Goal: Information Seeking & Learning: Find specific fact

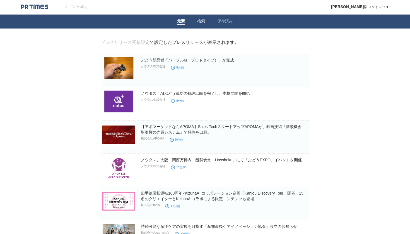
click at [202, 20] on link "検索" at bounding box center [201, 22] width 8 height 6
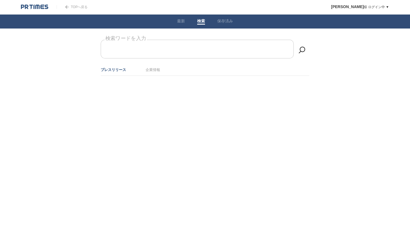
click at [206, 55] on input "検索ワードを入力" at bounding box center [197, 49] width 193 height 19
type input "提携"
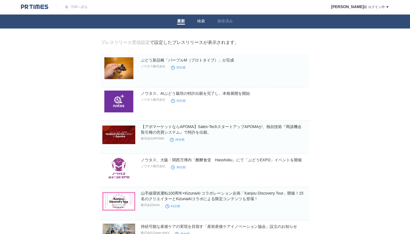
click at [202, 19] on link "検索" at bounding box center [201, 22] width 8 height 6
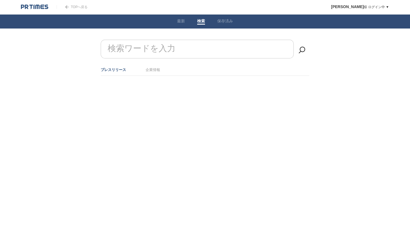
click at [154, 45] on label "検索ワードを入力" at bounding box center [141, 48] width 71 height 14
click at [154, 45] on input "検索ワードを入力" at bounding box center [197, 49] width 193 height 19
paste input "ＷｉｔｈＩｒｉｓ"
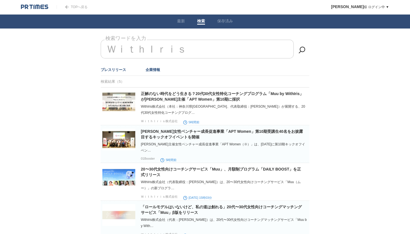
type input "ＷｉｔｈＩｒｉｓ"
click at [150, 70] on link "企業情報" at bounding box center [153, 70] width 15 height 4
